Goal: Obtain resource: Download file/media

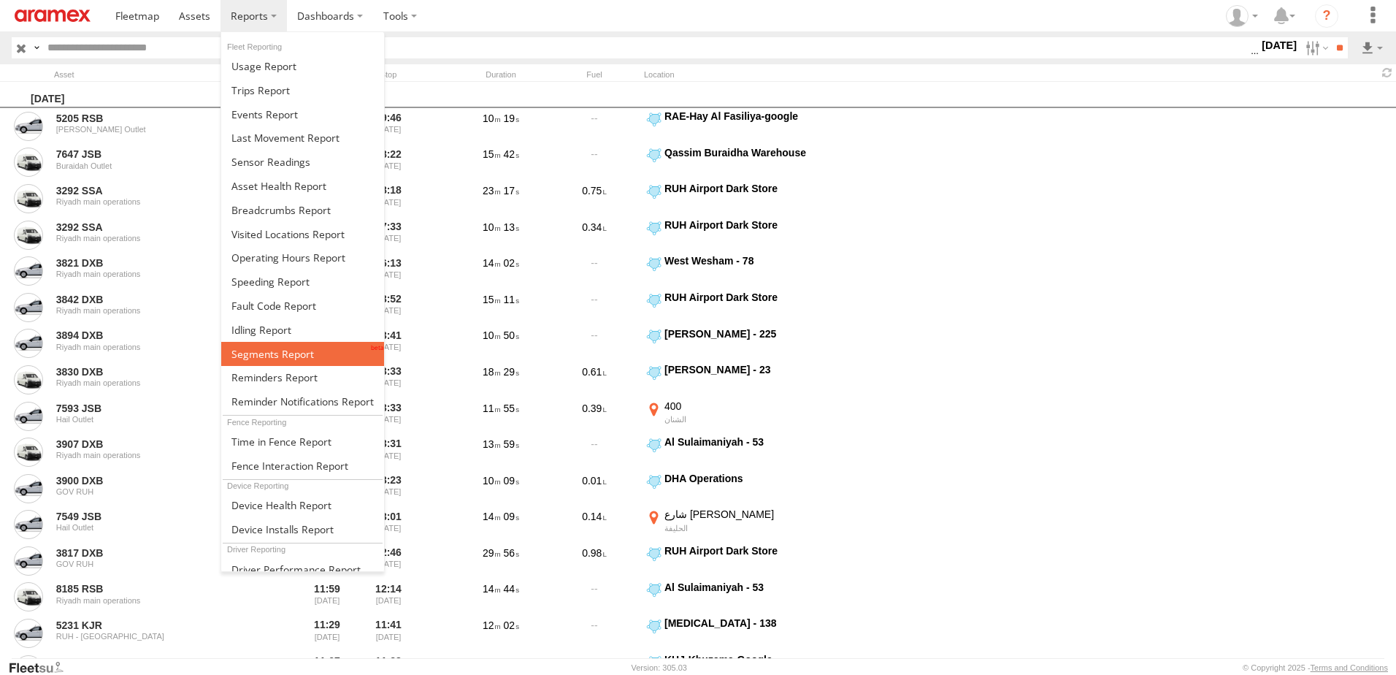
click at [272, 351] on span at bounding box center [272, 354] width 83 height 14
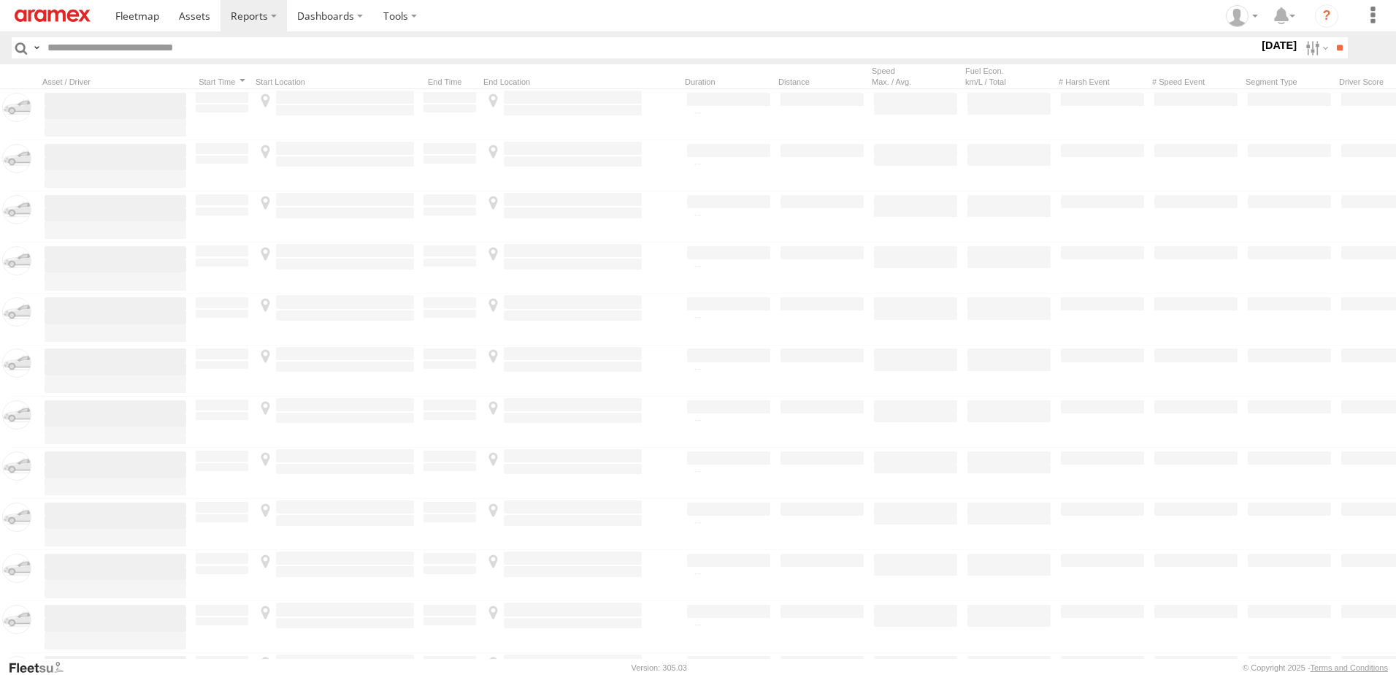
click at [1259, 46] on label "[DATE]" at bounding box center [1279, 45] width 41 height 16
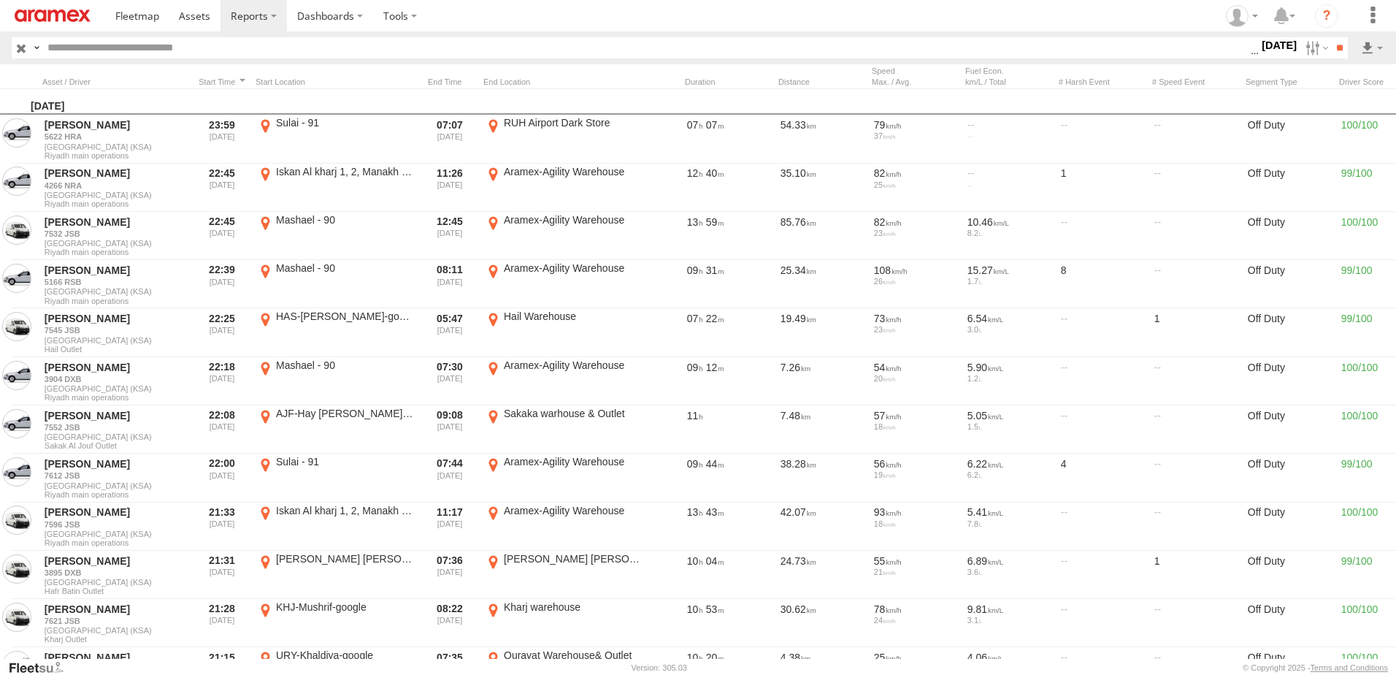
click at [1262, 42] on label "[DATE]" at bounding box center [1279, 45] width 41 height 16
click at [1336, 45] on input "**" at bounding box center [1339, 47] width 17 height 21
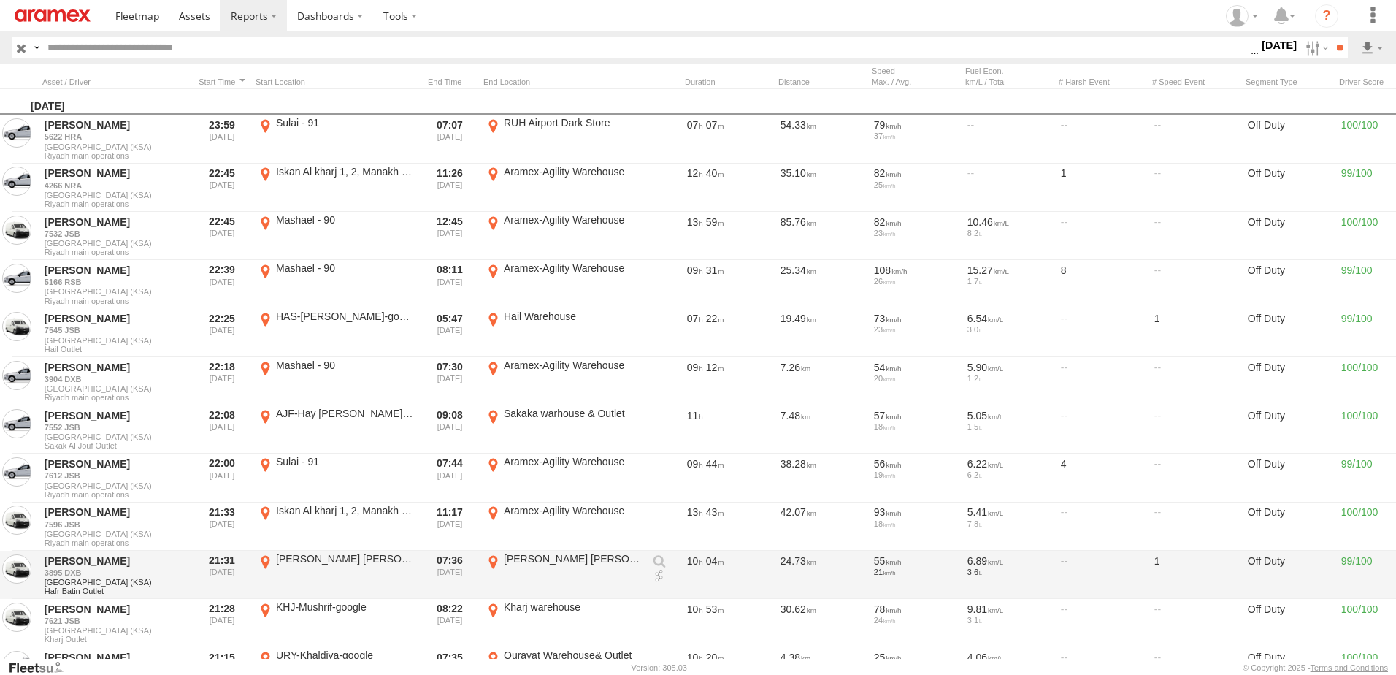
click at [1273, 576] on div "Off Duty" at bounding box center [1290, 574] width 88 height 45
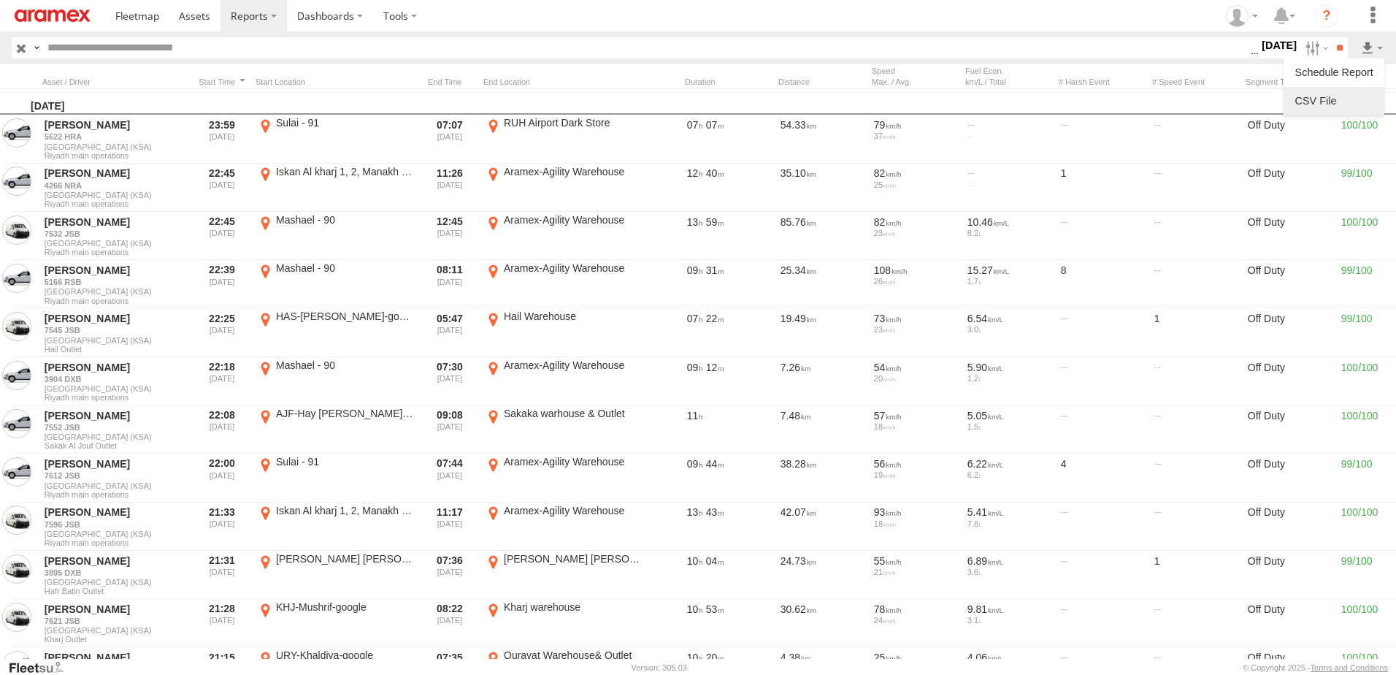
click at [1355, 92] on link at bounding box center [1334, 101] width 89 height 22
